Goal: Task Accomplishment & Management: Use online tool/utility

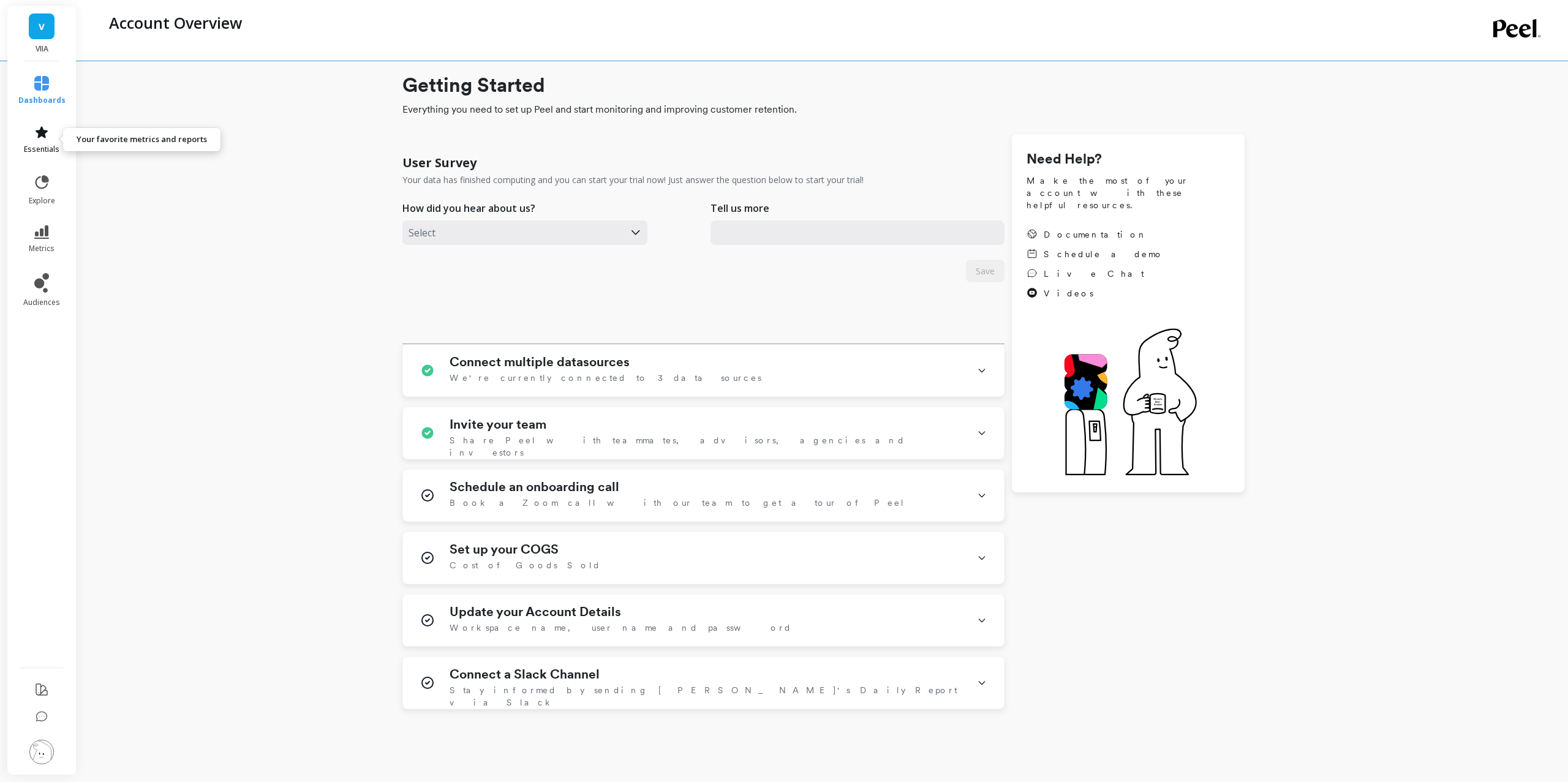
click at [25, 150] on span "essentials" at bounding box center [42, 149] width 35 height 10
click at [572, 681] on h1 "Connect a Slack Channel" at bounding box center [524, 674] width 150 height 15
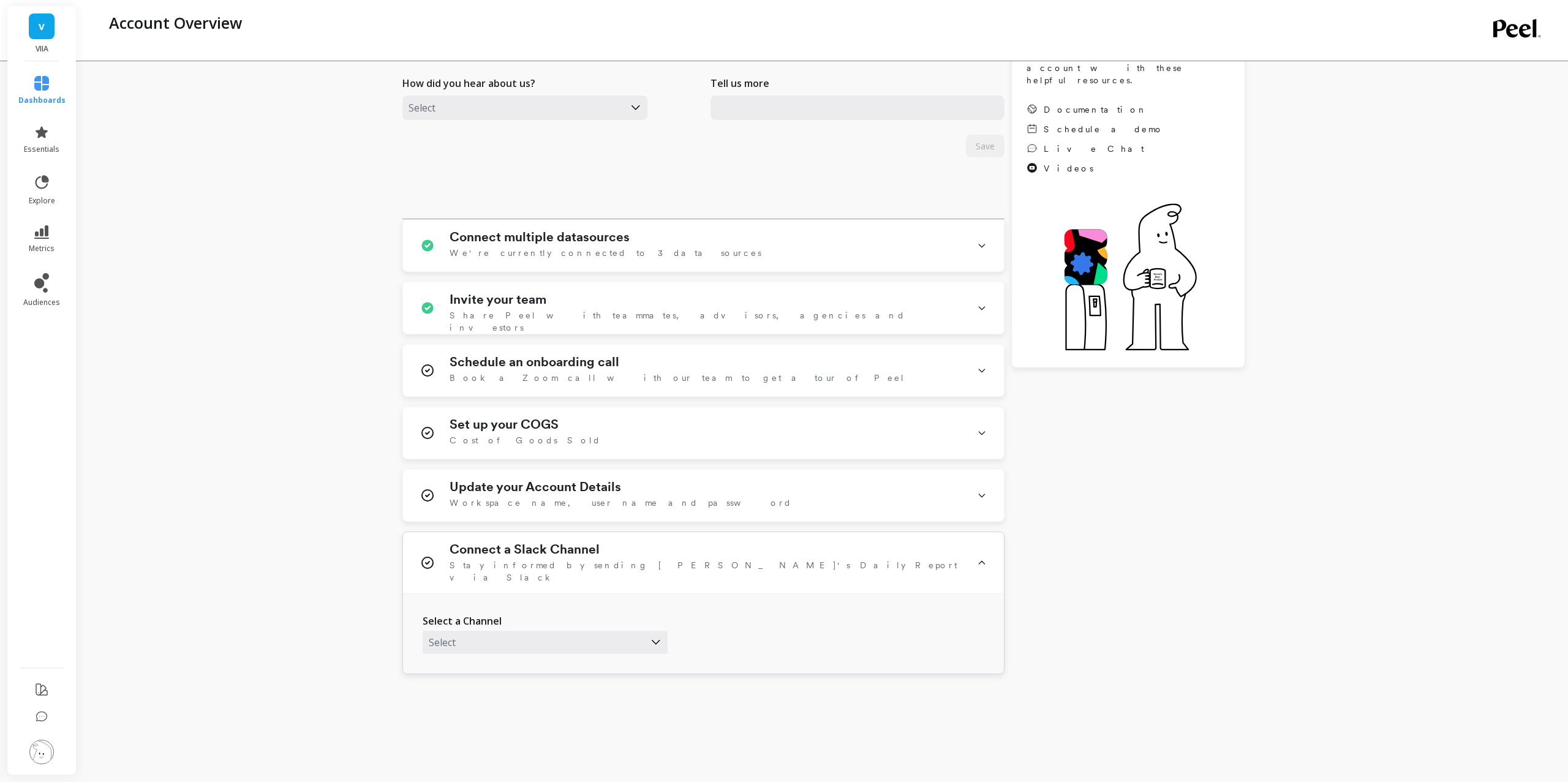
scroll to position [145, 0]
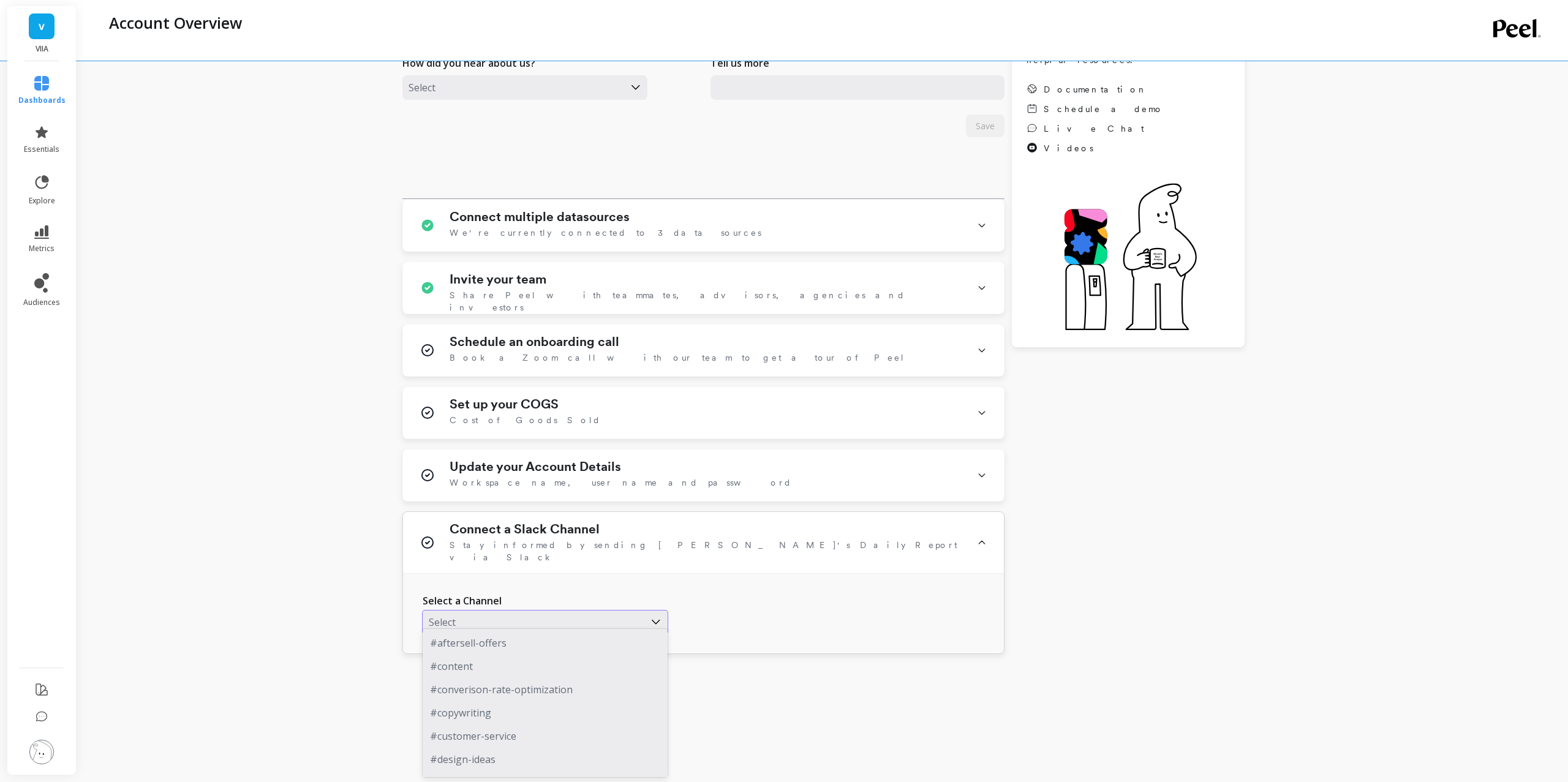
click at [590, 617] on div at bounding box center [534, 622] width 210 height 16
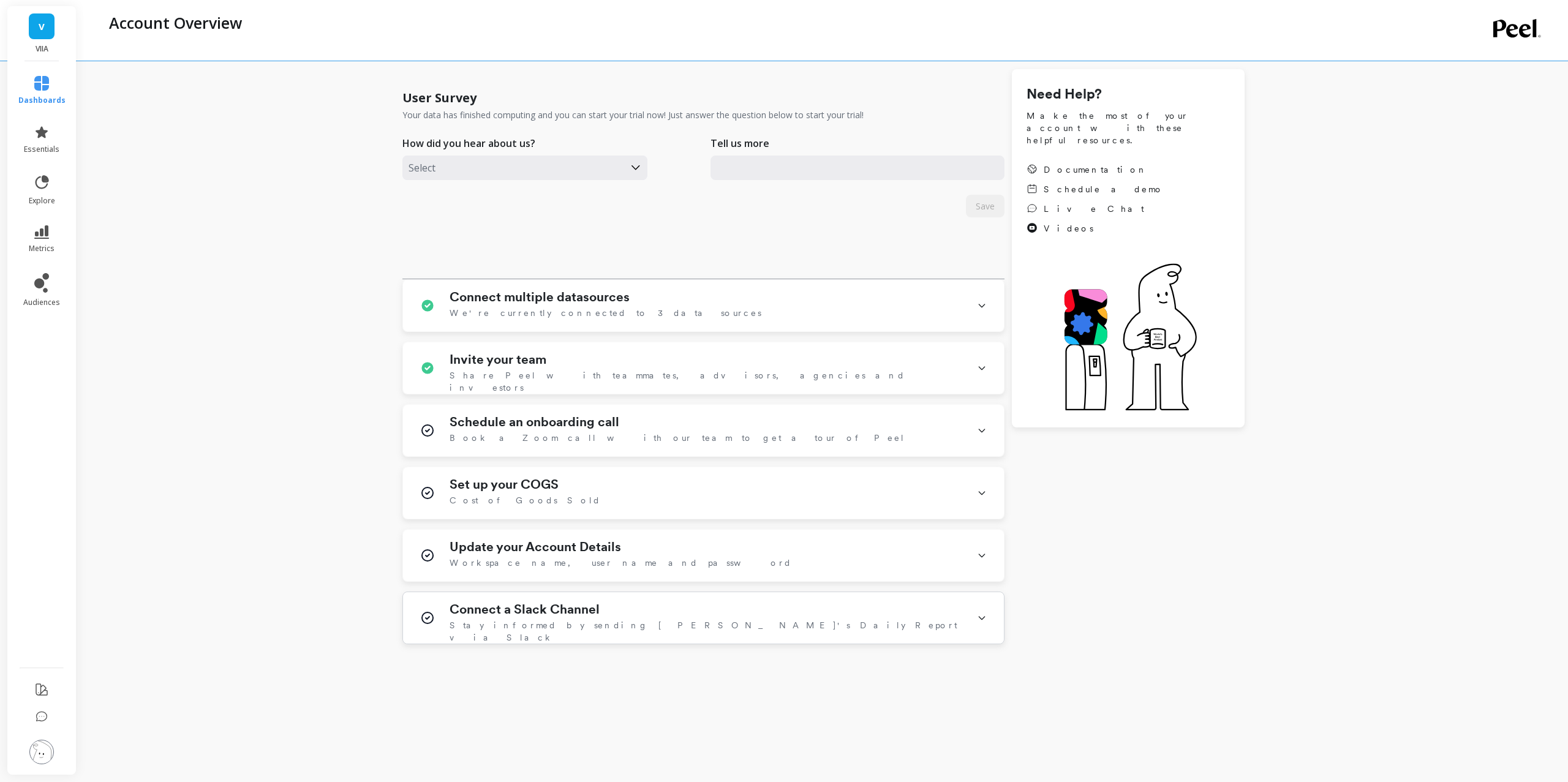
click at [575, 606] on h1 "Connect a Slack Channel" at bounding box center [524, 610] width 150 height 15
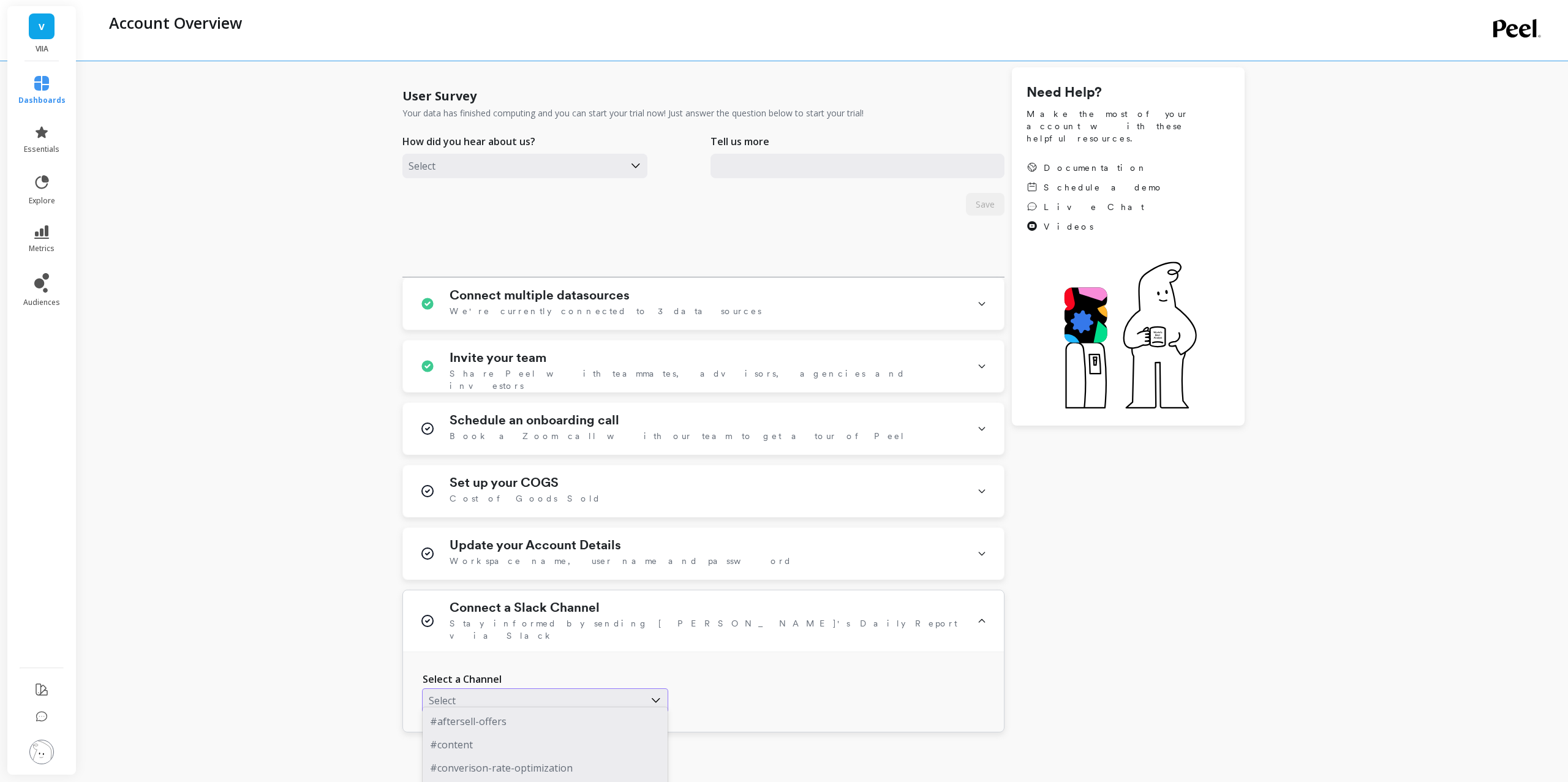
scroll to position [145, 0]
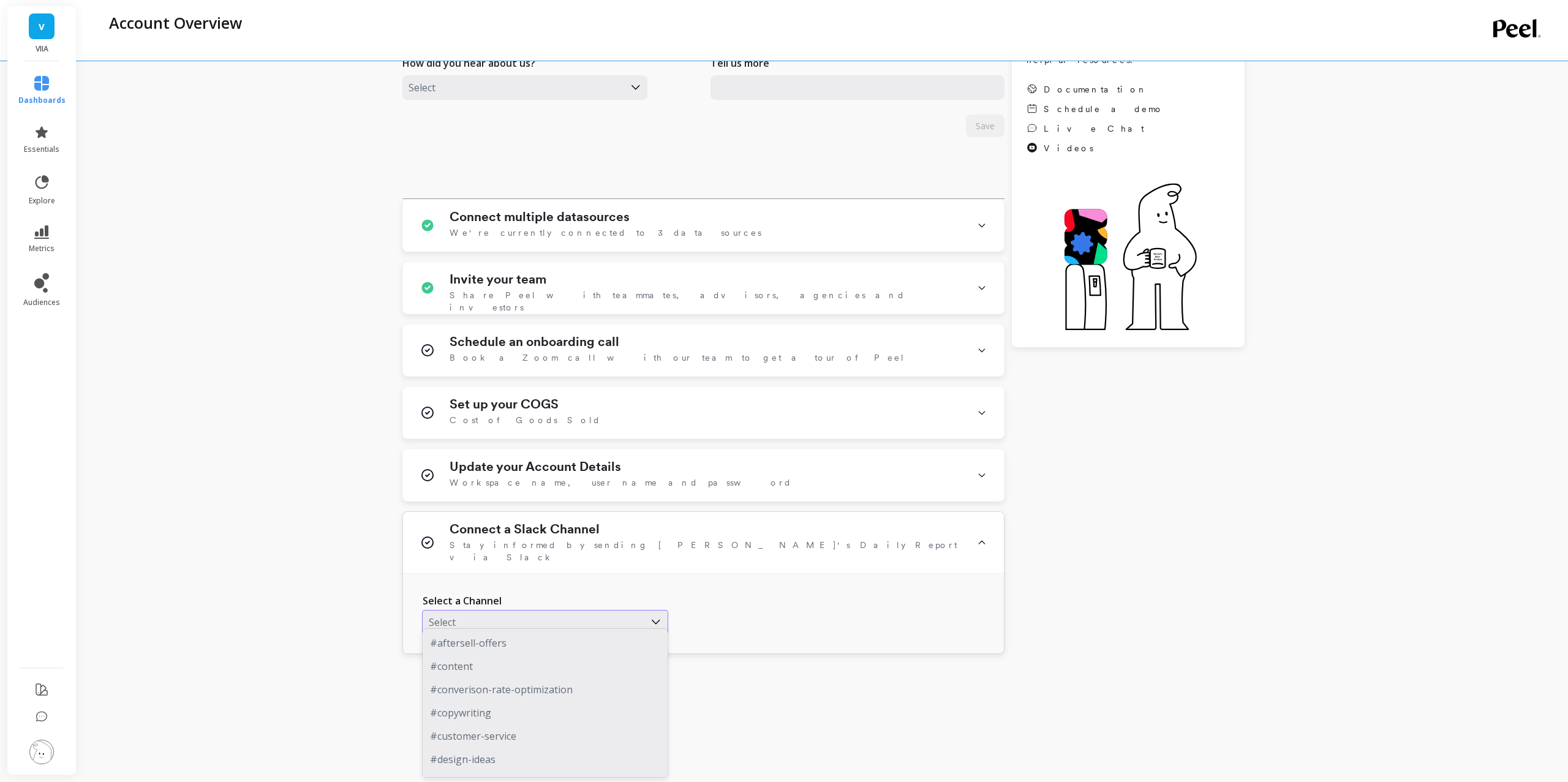
click at [540, 688] on body "V VIIA dashboards essentials explore metrics audiences Account Overview Getting…" at bounding box center [784, 323] width 1568 height 937
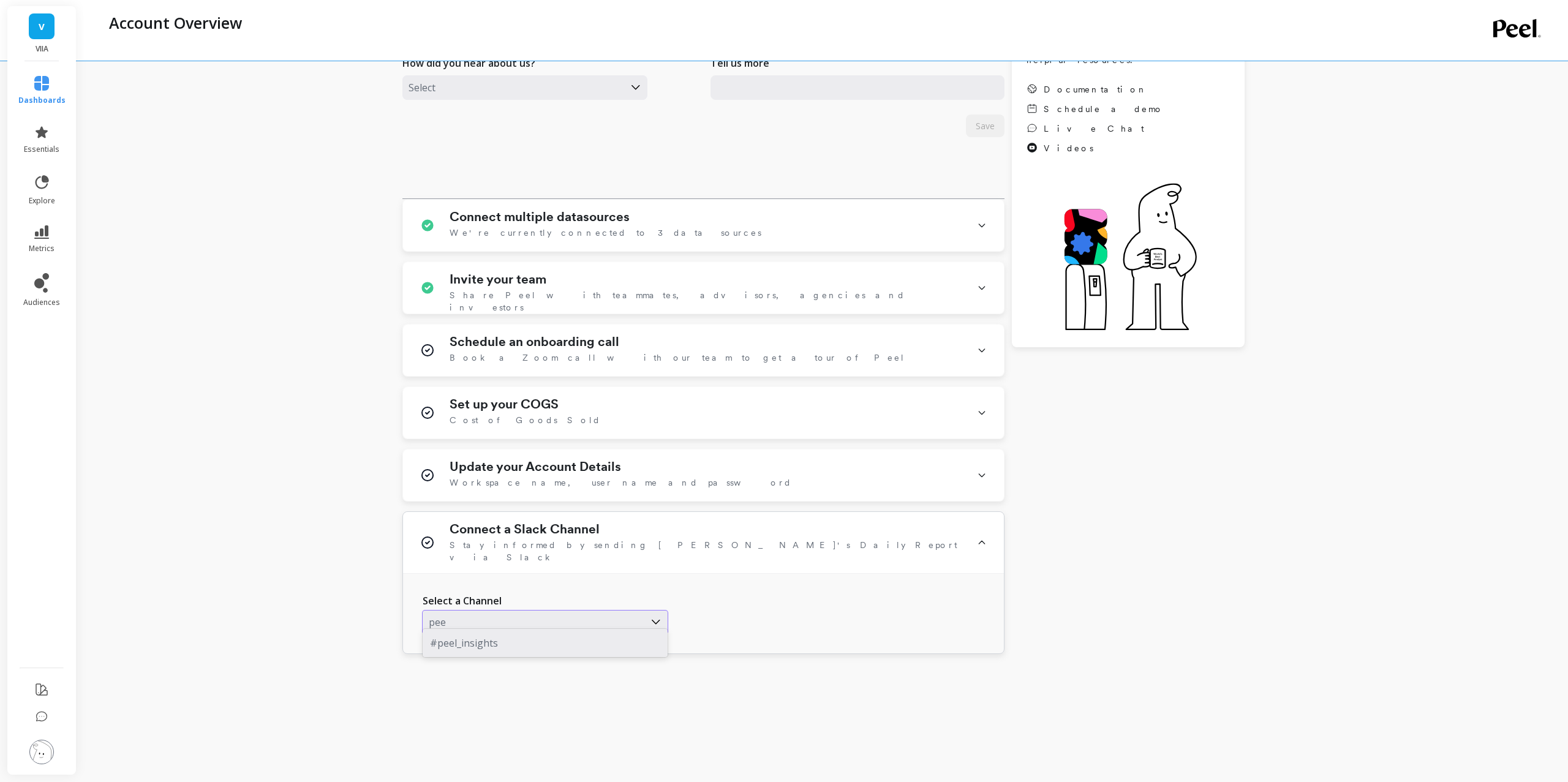
type input "peel"
click at [512, 637] on div "#peel_insights" at bounding box center [545, 642] width 245 height 23
click at [657, 615] on icon at bounding box center [656, 622] width 13 height 13
click at [541, 614] on div at bounding box center [534, 622] width 210 height 16
click at [1023, 710] on div "Getting Started Everything you need to set up Peel and start monitoring and imp…" at bounding box center [823, 351] width 843 height 851
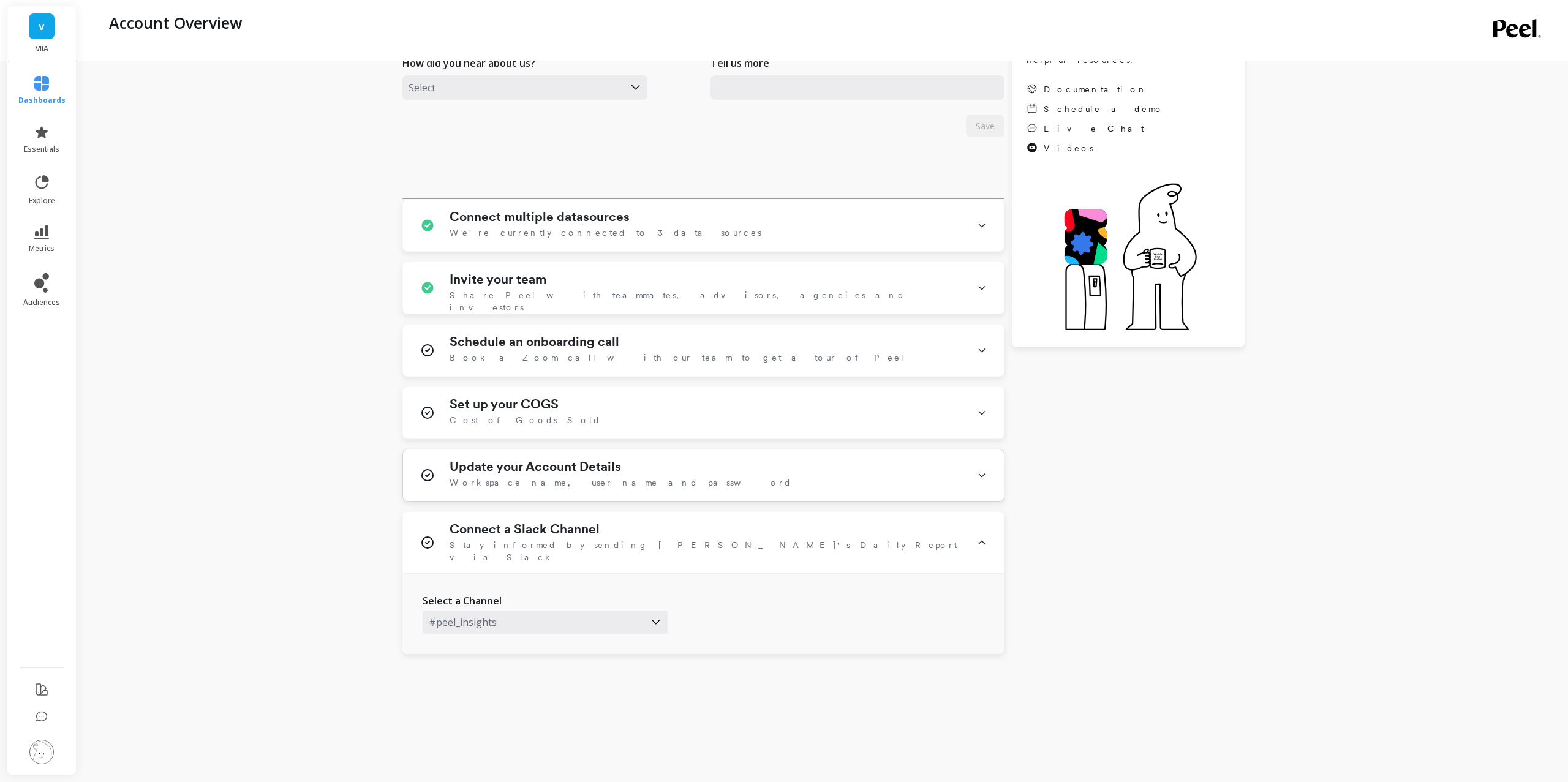
click at [527, 484] on span "Workspace name, user name and password" at bounding box center [621, 482] width 343 height 12
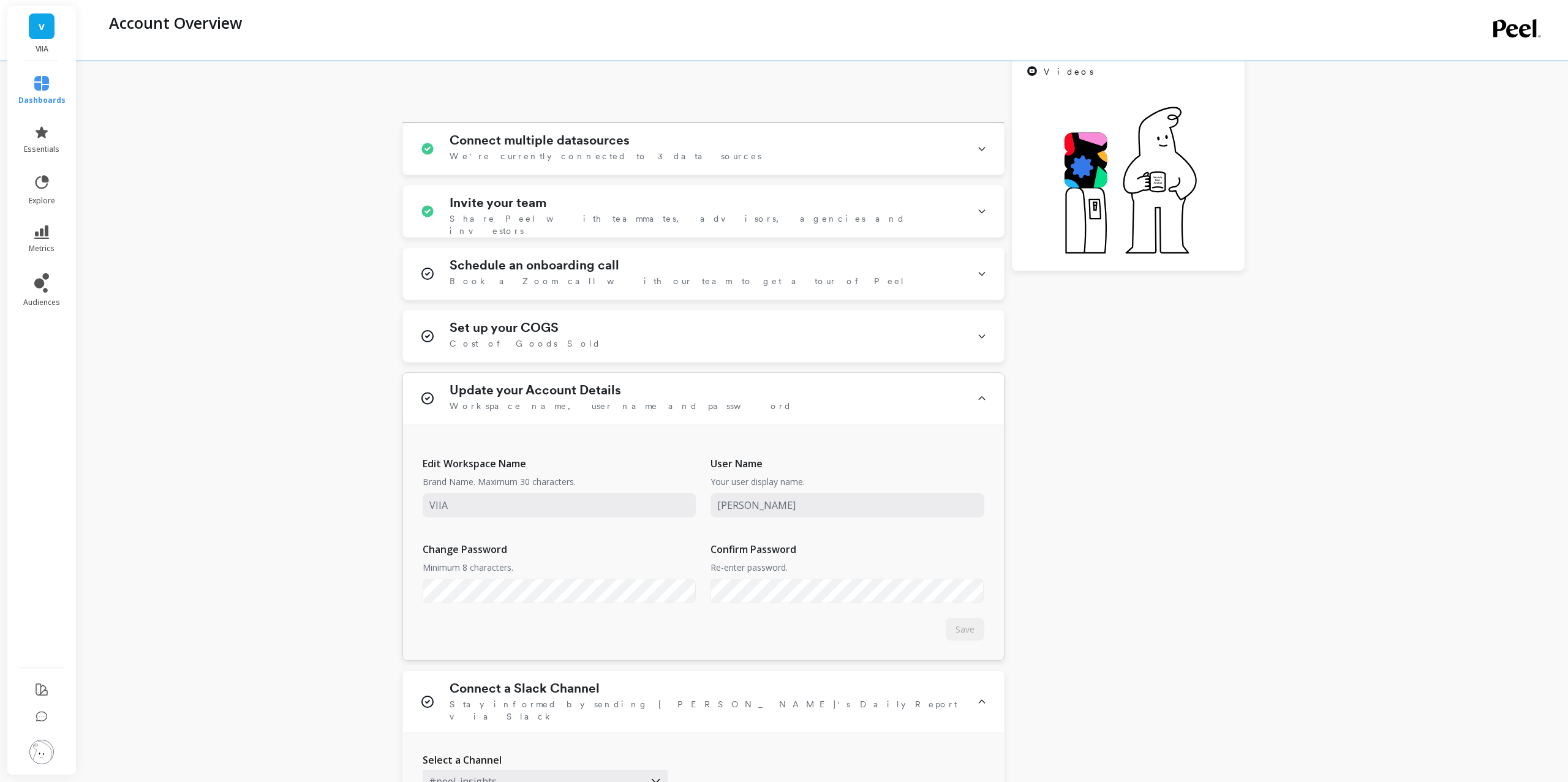
scroll to position [223, 0]
click at [567, 341] on div "Set up your COGS Cost of Goods Sold" at bounding box center [706, 334] width 513 height 32
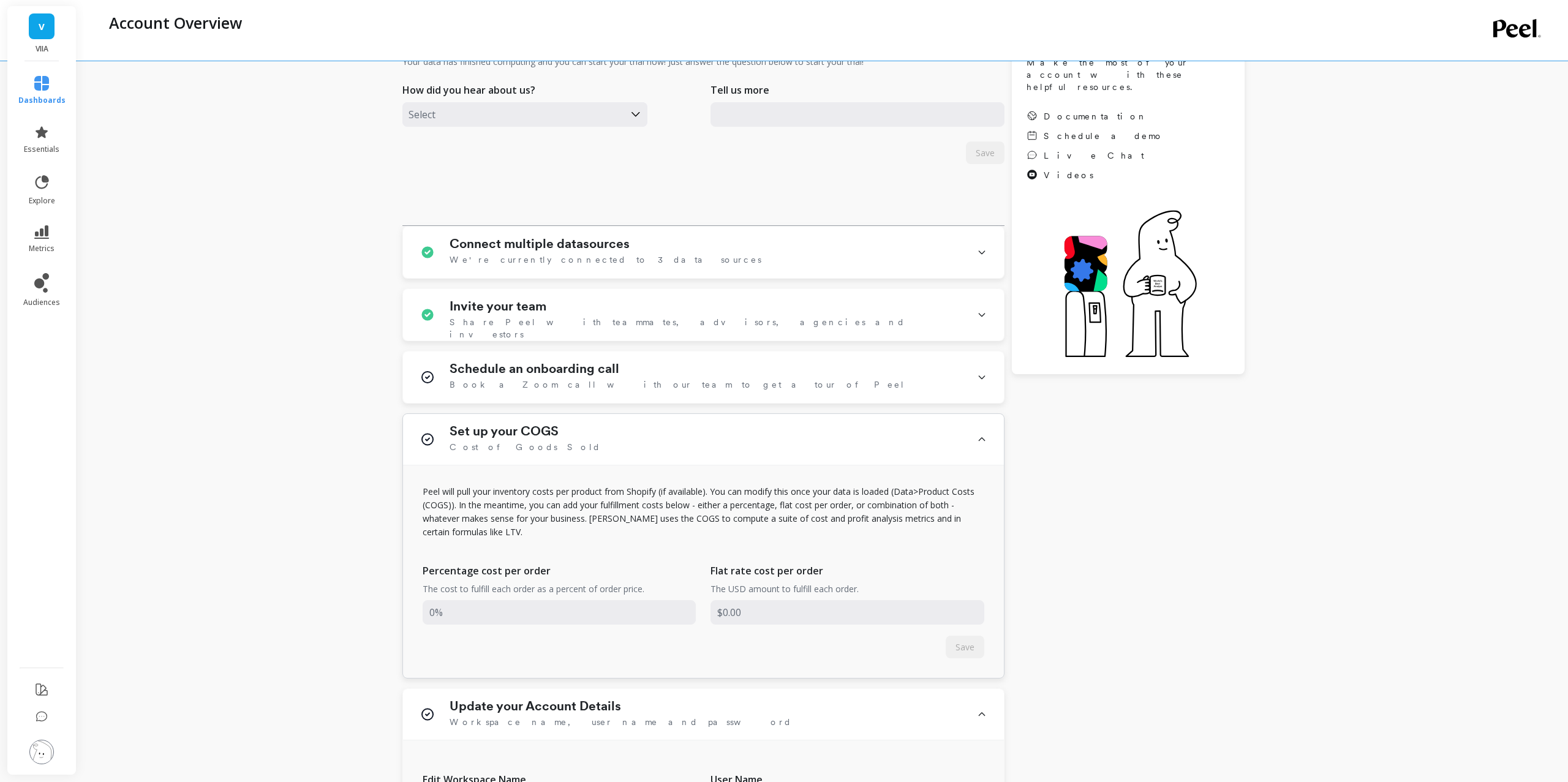
scroll to position [116, 0]
click at [34, 102] on span "dashboards" at bounding box center [42, 101] width 47 height 10
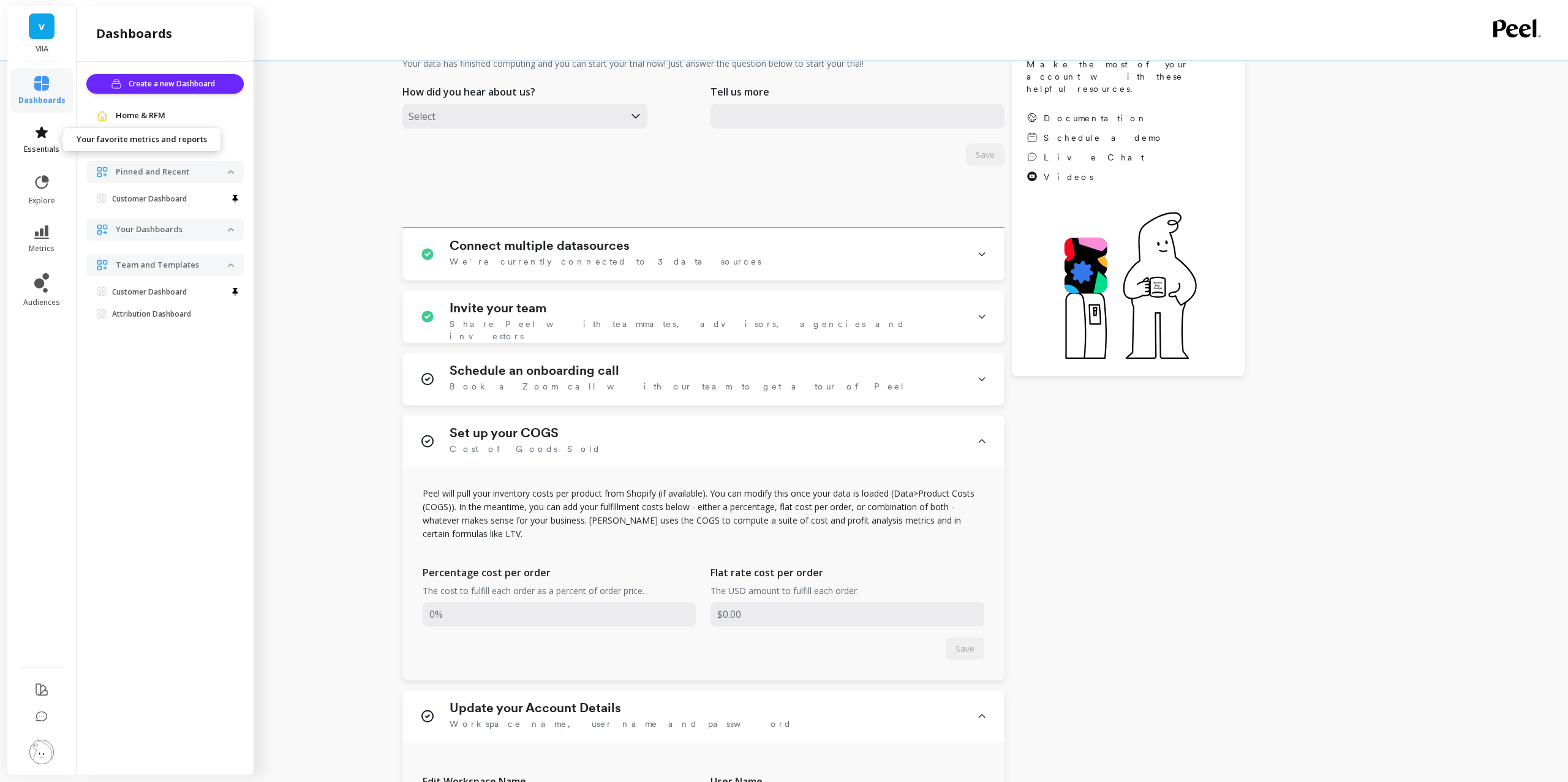
click at [35, 133] on icon at bounding box center [42, 132] width 15 height 15
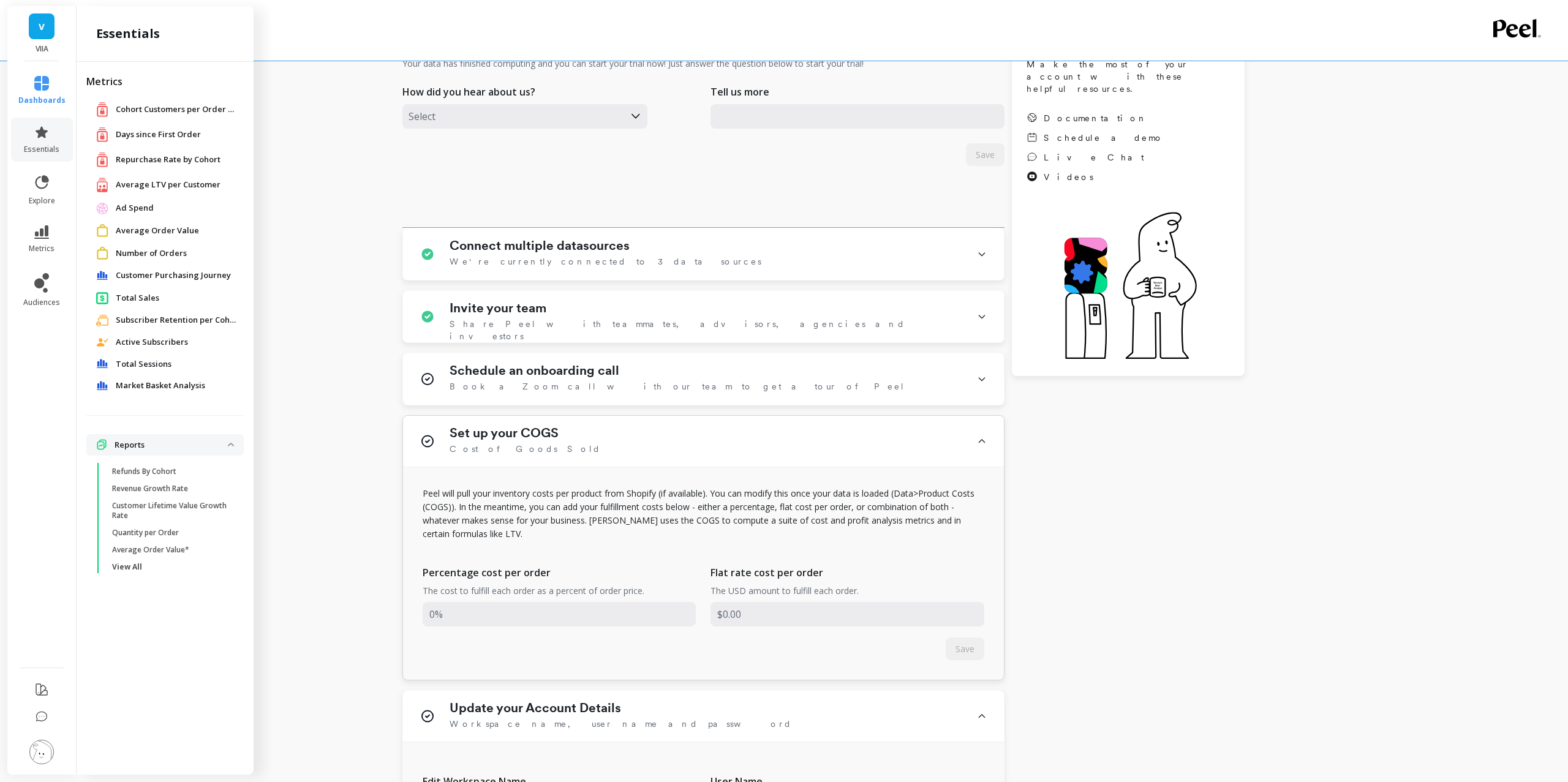
scroll to position [594, 0]
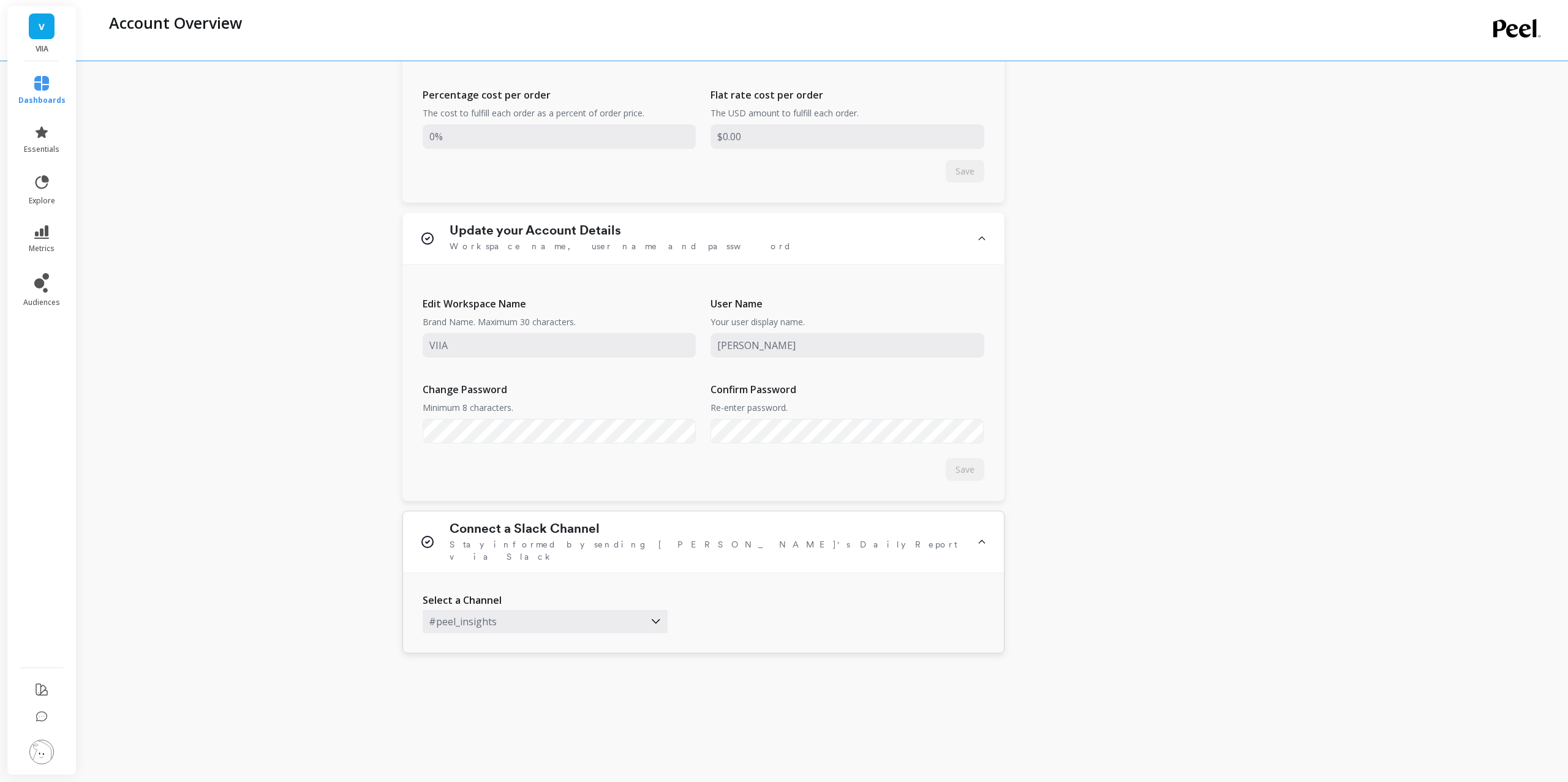
click at [946, 544] on div "Connect a Slack Channel Stay informed by sending [PERSON_NAME]'s Daily Report v…" at bounding box center [706, 542] width 513 height 42
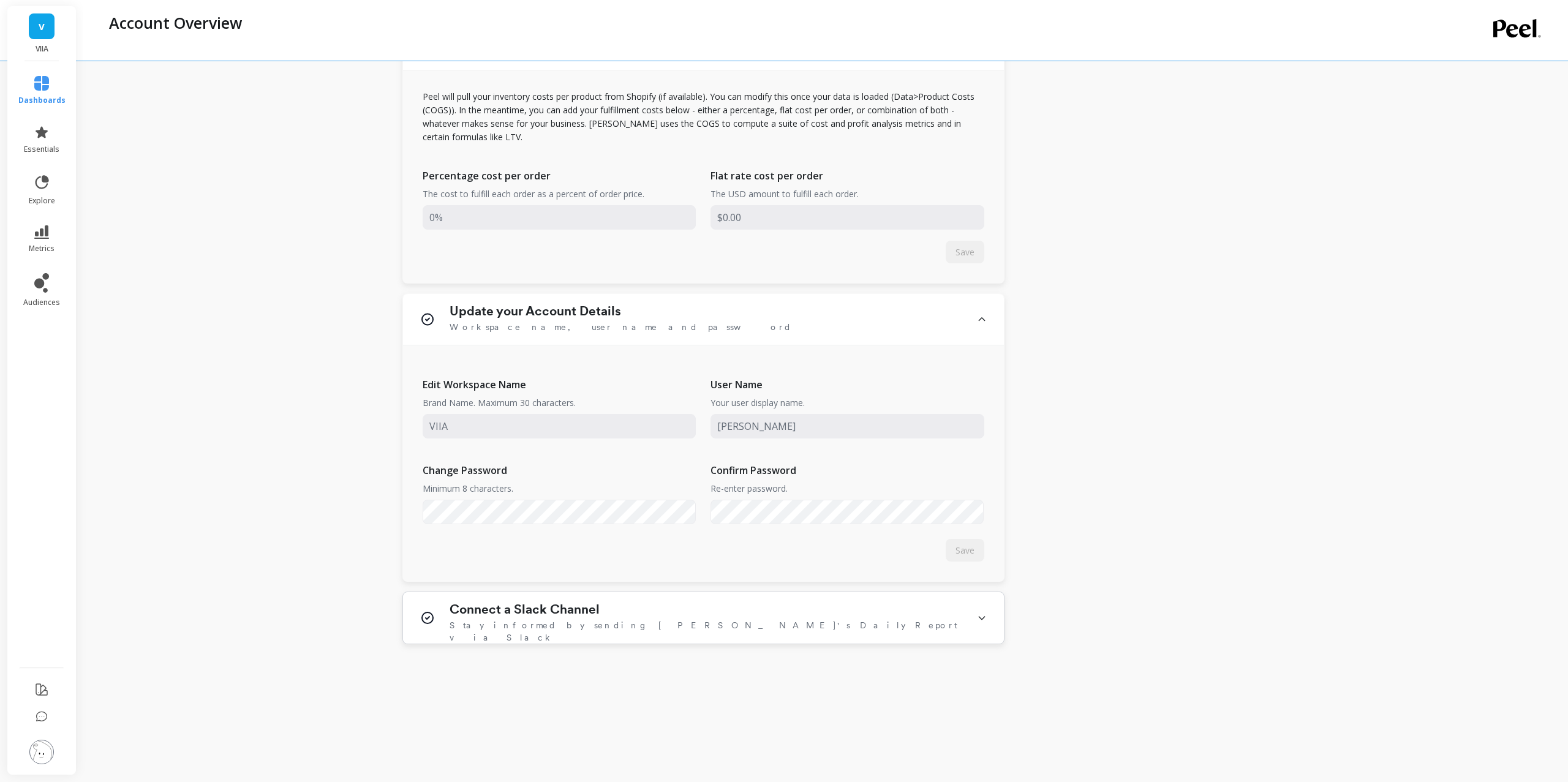
click at [919, 612] on div "Connect a Slack Channel Stay informed by sending [PERSON_NAME]'s Daily Report v…" at bounding box center [706, 618] width 513 height 32
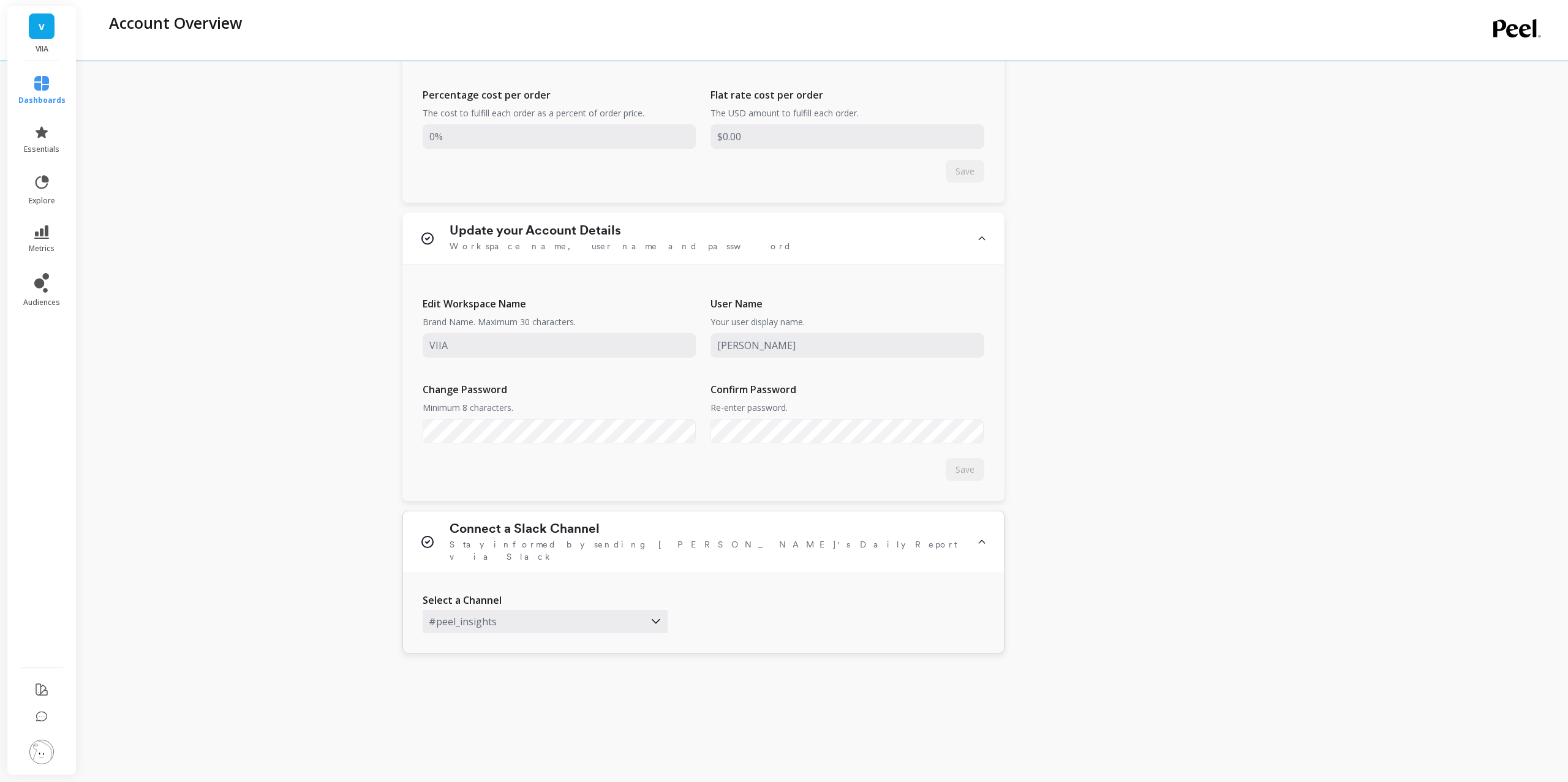
click at [479, 615] on div at bounding box center [534, 621] width 210 height 16
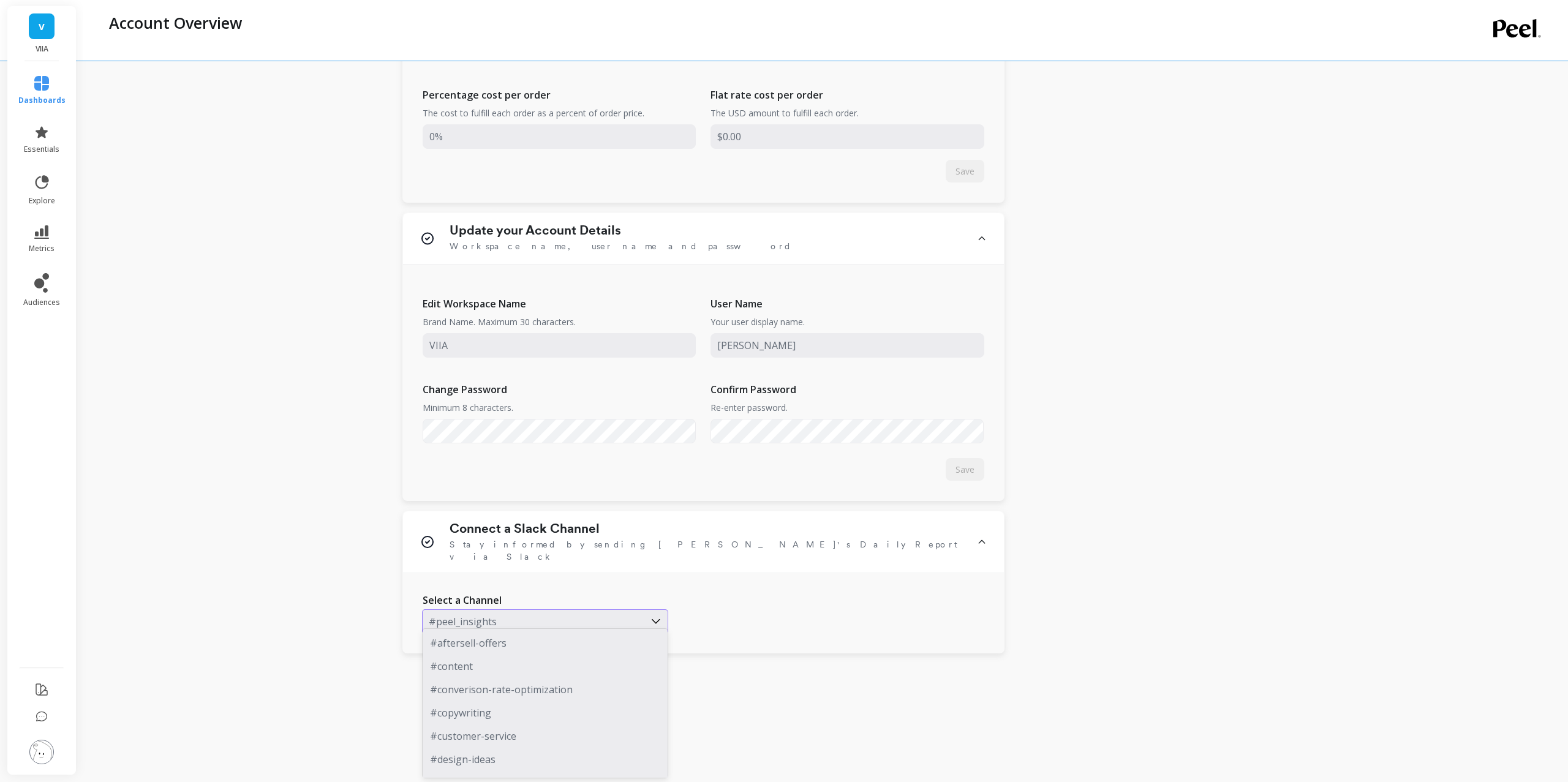
click at [486, 637] on div "#aftersell-offers" at bounding box center [545, 642] width 245 height 23
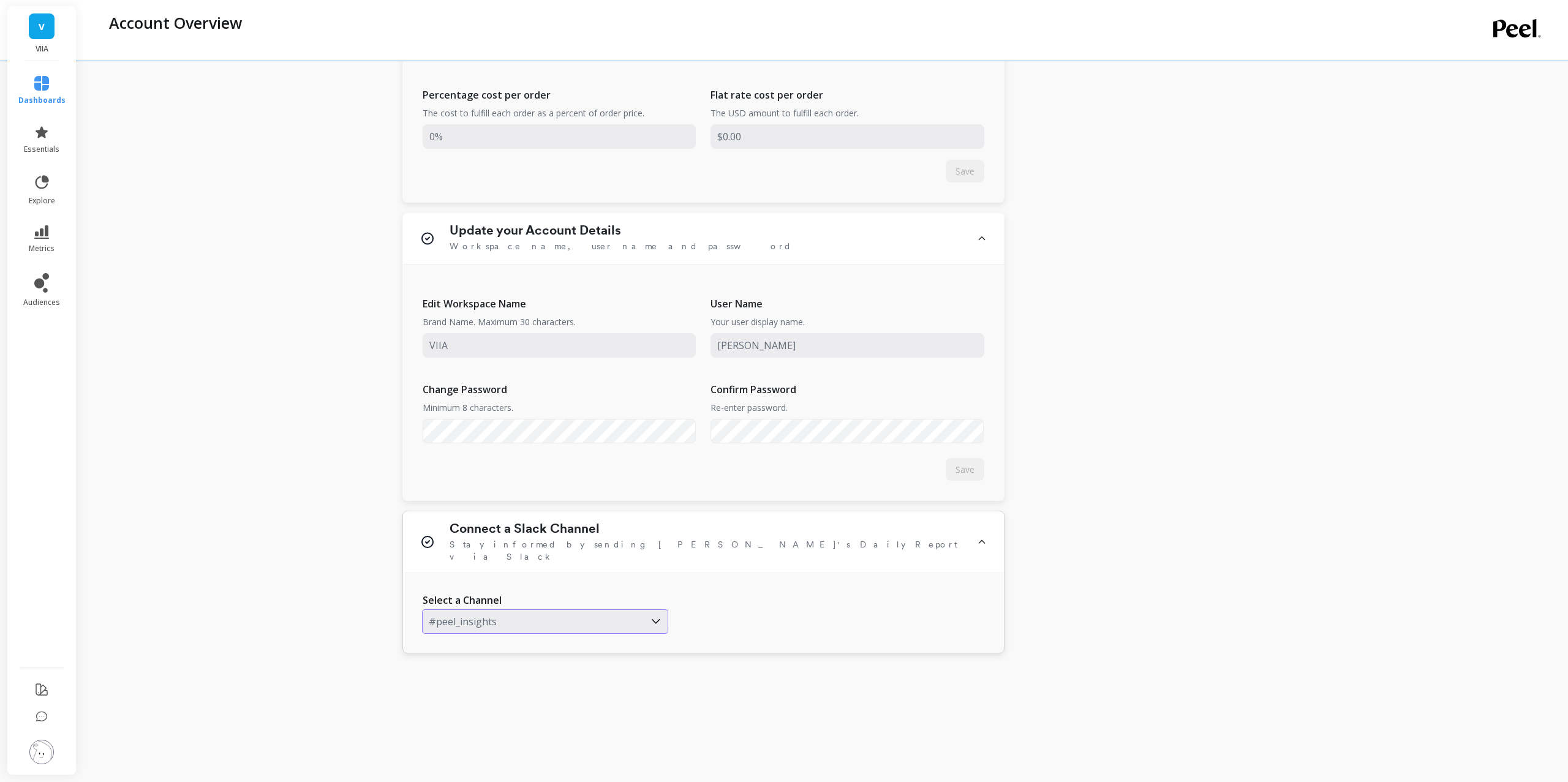
click at [520, 613] on div at bounding box center [534, 621] width 210 height 16
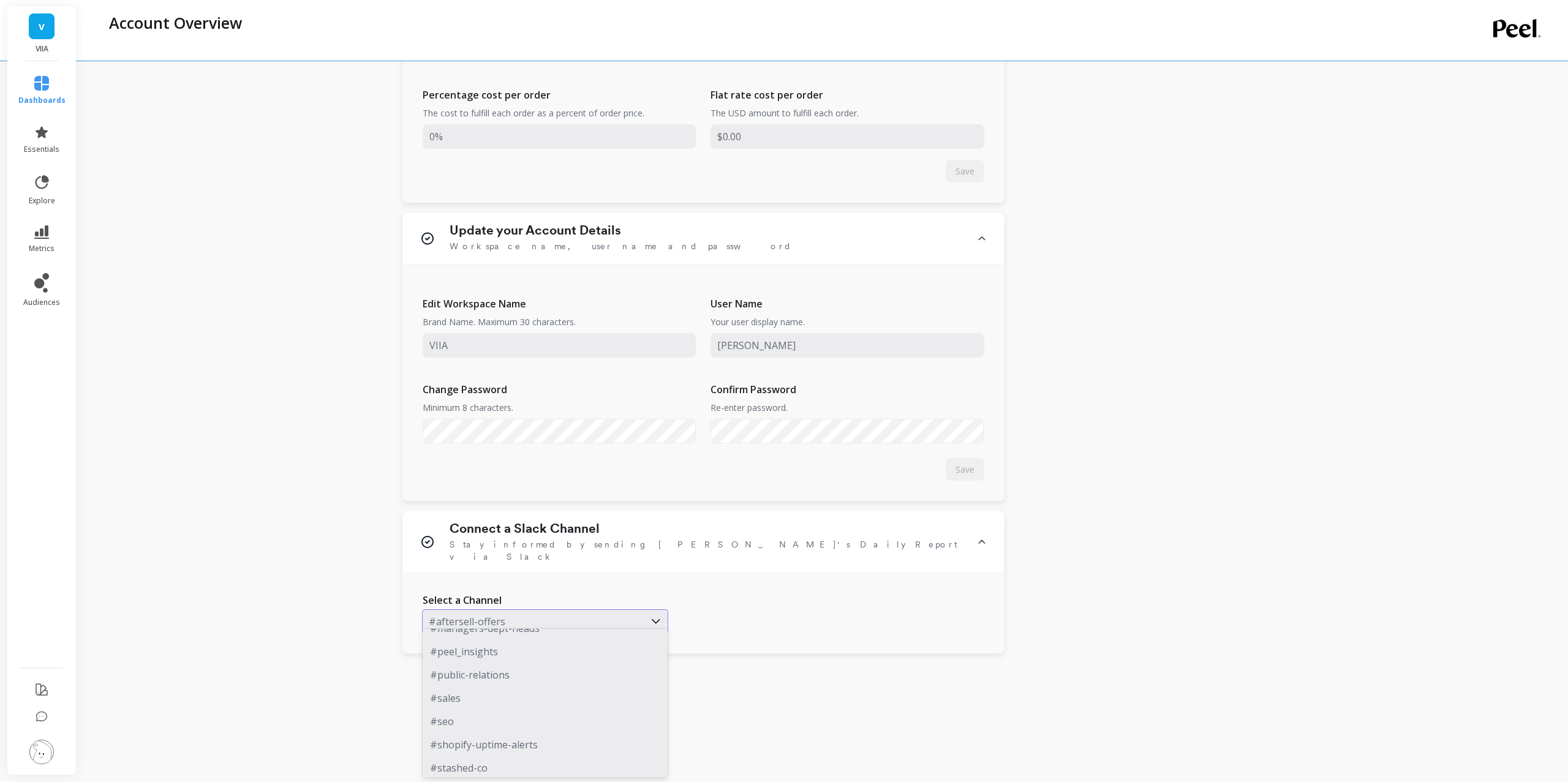
scroll to position [169, 0]
click at [500, 695] on div "#public-relations" at bounding box center [545, 707] width 245 height 23
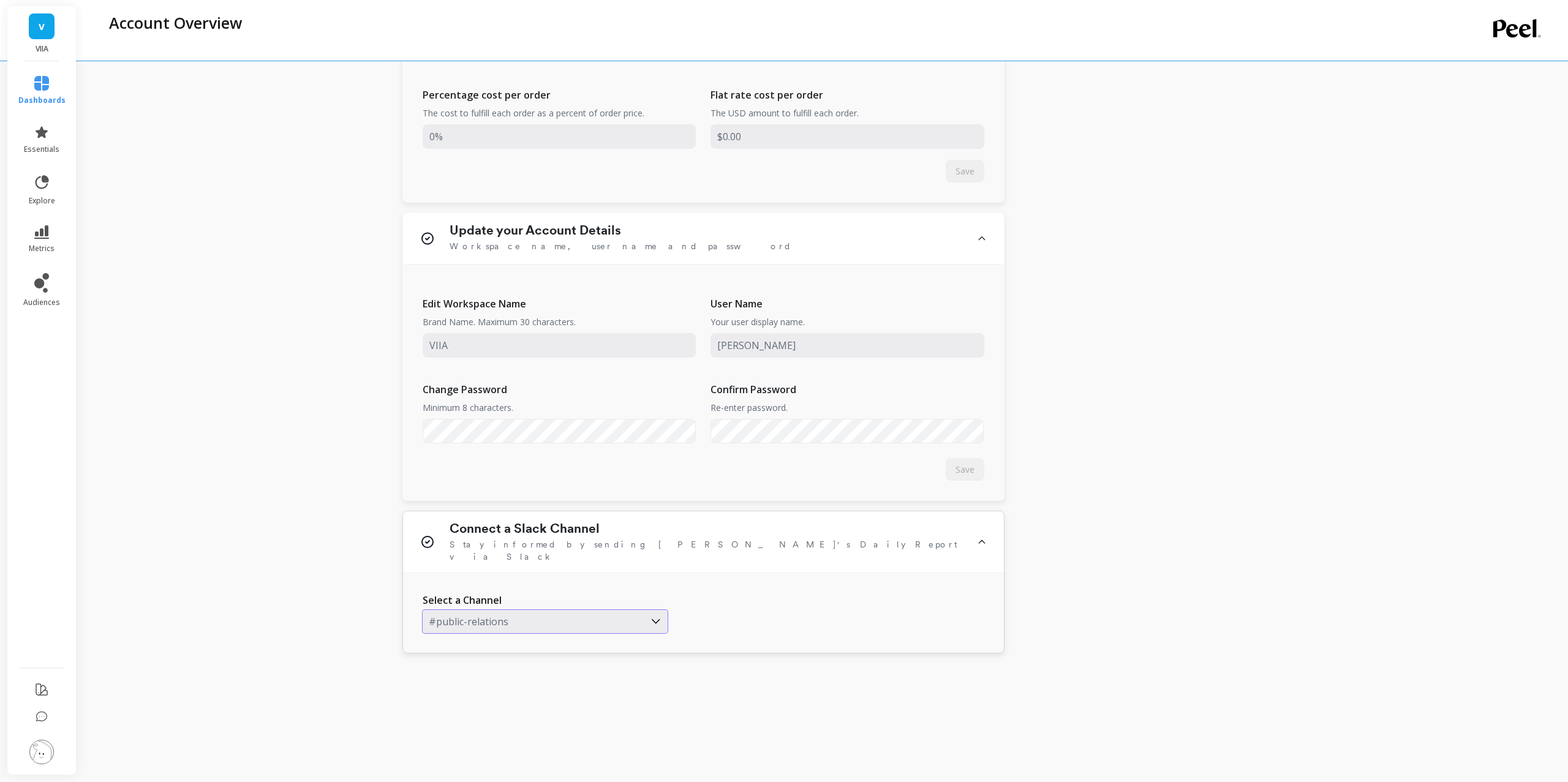
click at [492, 624] on div "Select a Channel option #public-relations, selected. #public-relations" at bounding box center [703, 613] width 601 height 80
click at [484, 617] on div at bounding box center [534, 621] width 210 height 16
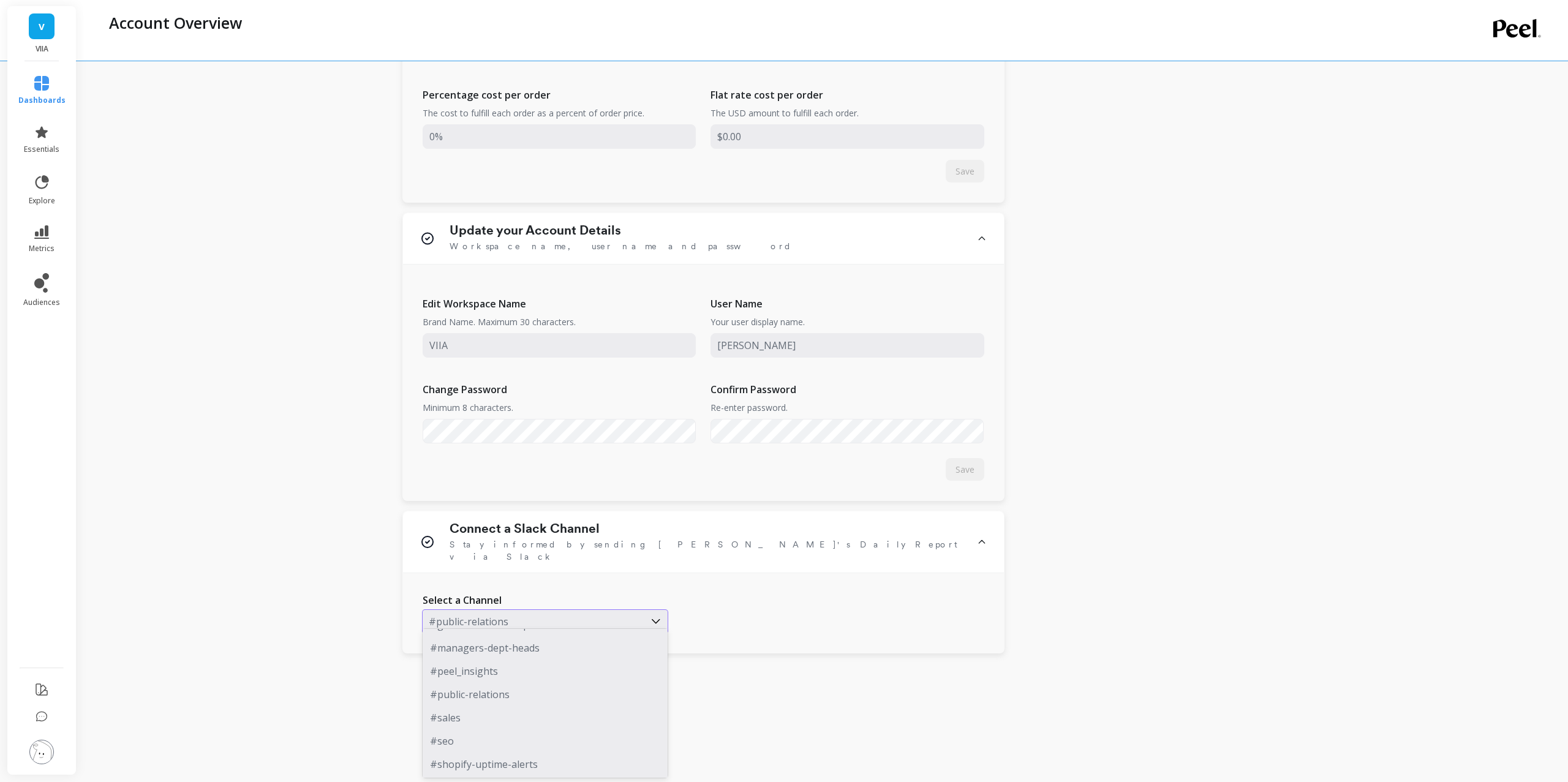
scroll to position [182, 0]
click at [482, 678] on div "#peel_insights" at bounding box center [545, 669] width 245 height 23
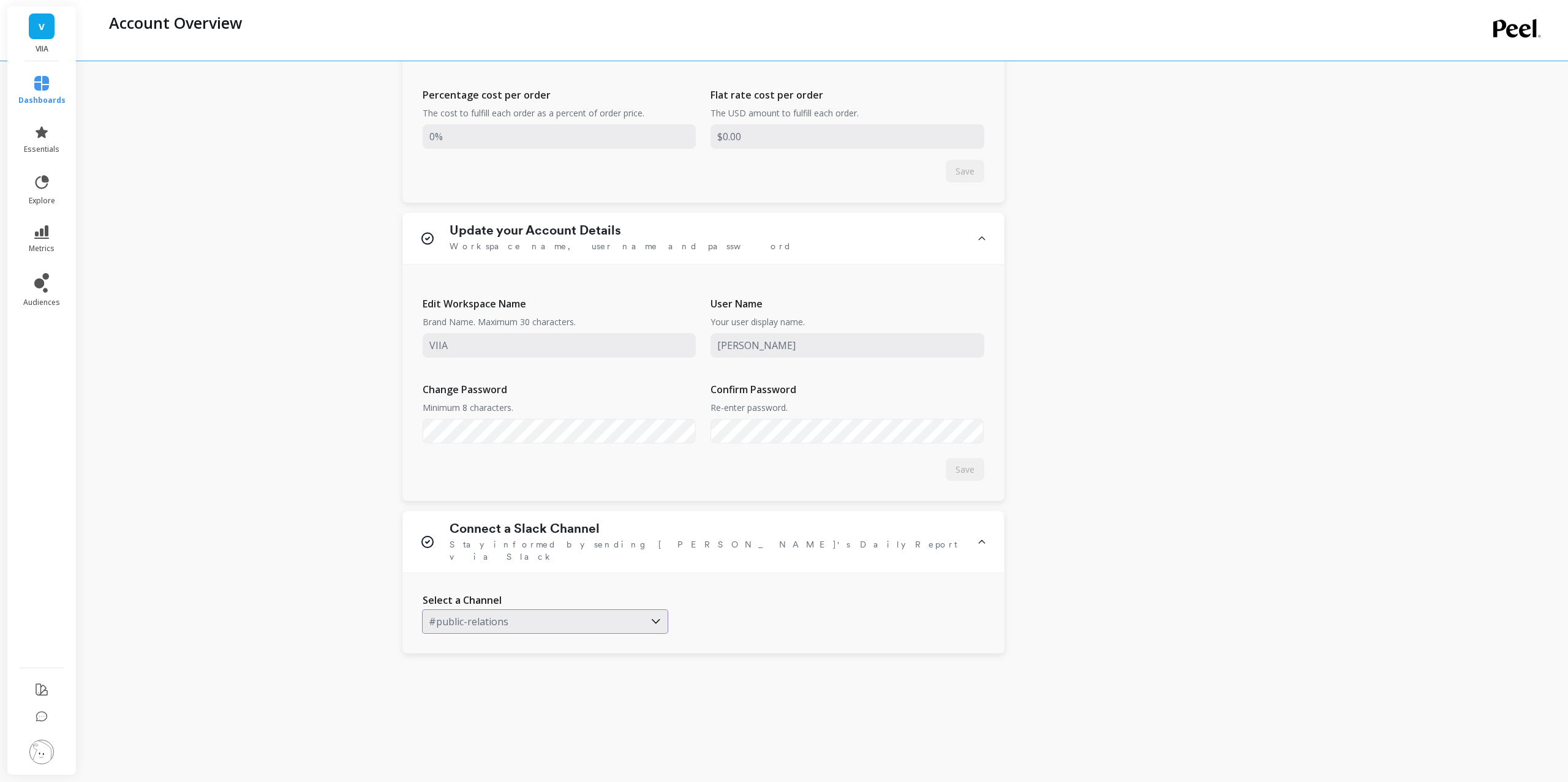
scroll to position [590, 0]
click at [298, 627] on div "Getting Started Everything you need to set up Peel and start monitoring and imp…" at bounding box center [823, 99] width 1440 height 1360
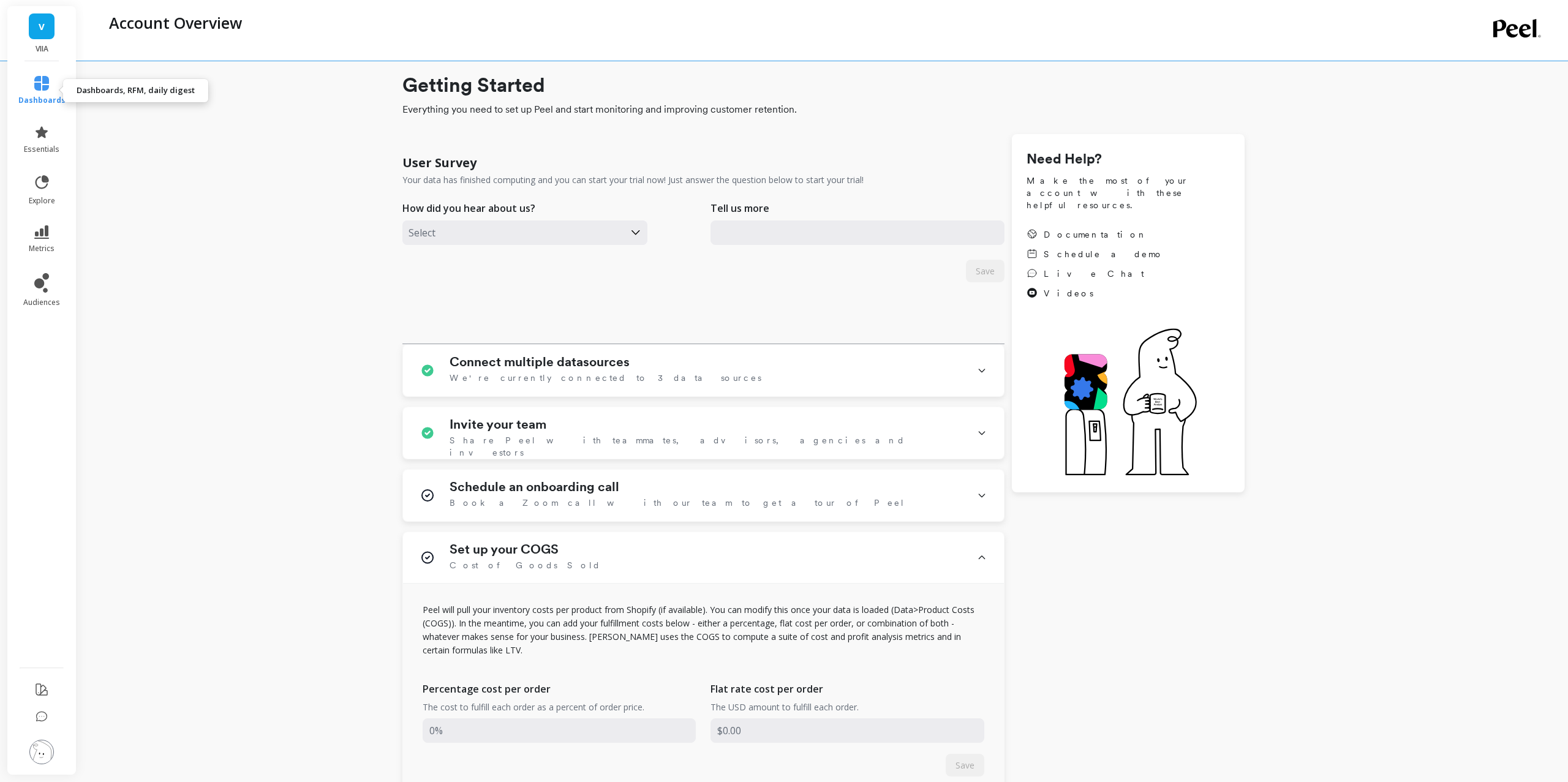
click at [47, 91] on link "dashboards" at bounding box center [42, 91] width 47 height 30
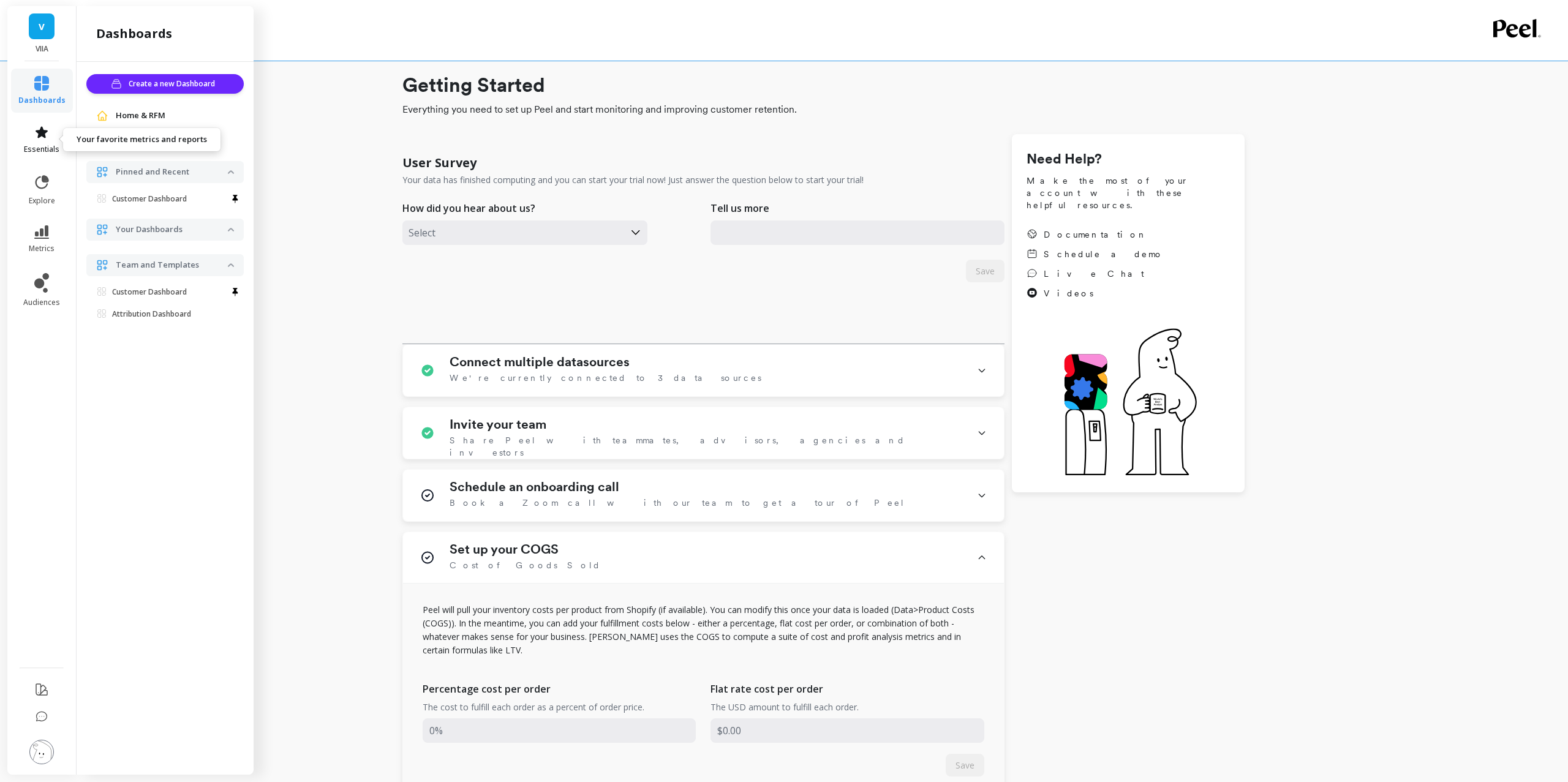
click at [34, 135] on icon at bounding box center [42, 132] width 15 height 15
